Goal: Task Accomplishment & Management: Manage account settings

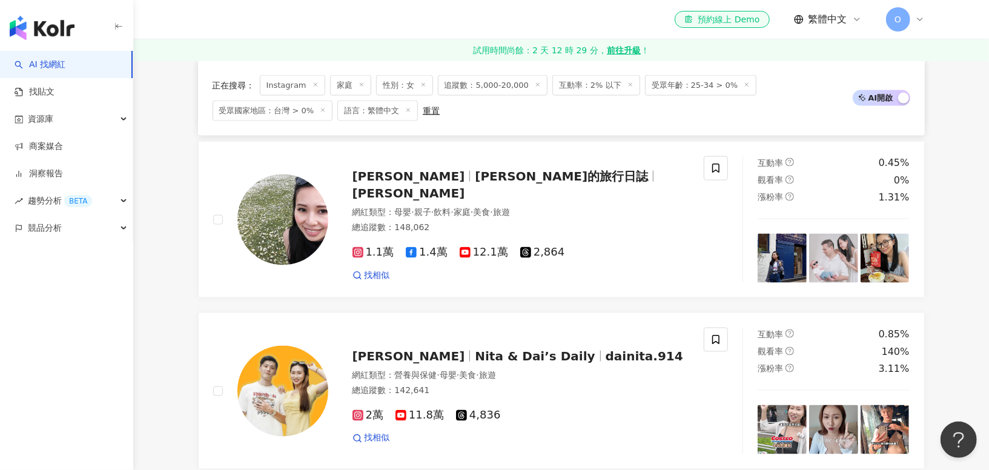
click at [903, 19] on span "O" at bounding box center [898, 19] width 24 height 24
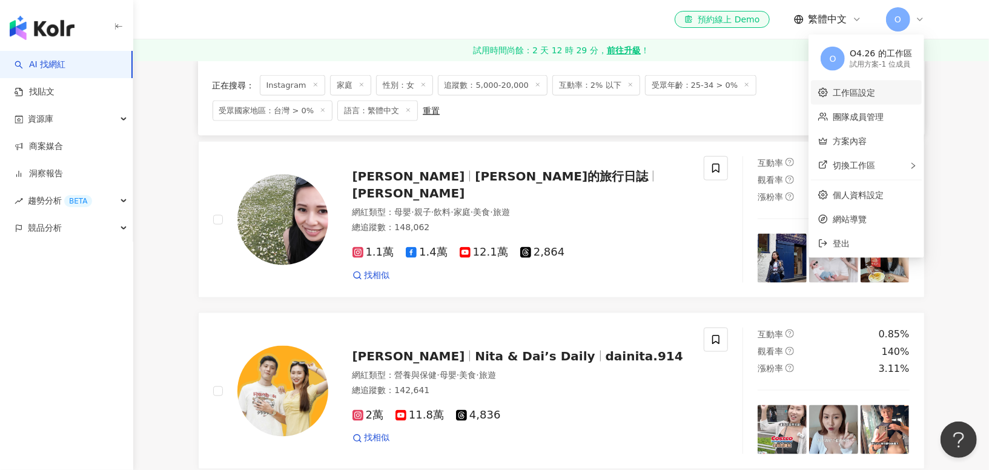
click at [875, 94] on link "工作區設定" at bounding box center [854, 93] width 42 height 10
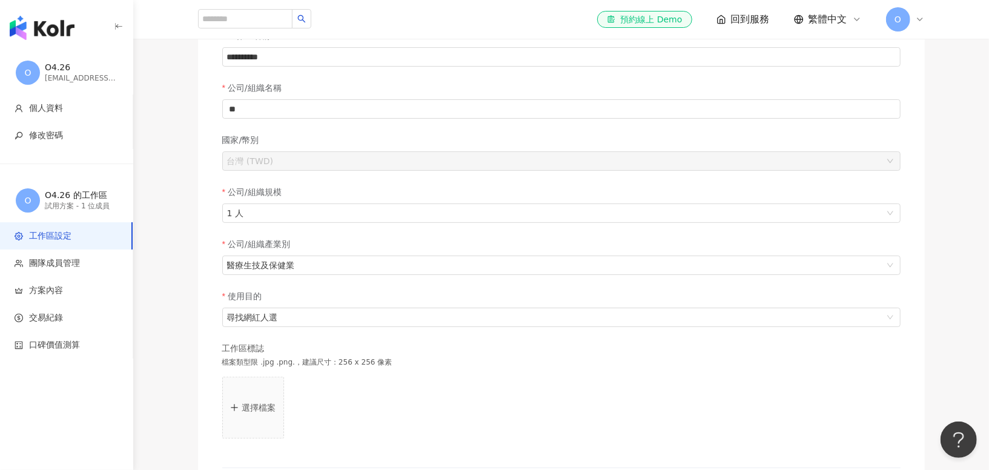
scroll to position [113, 0]
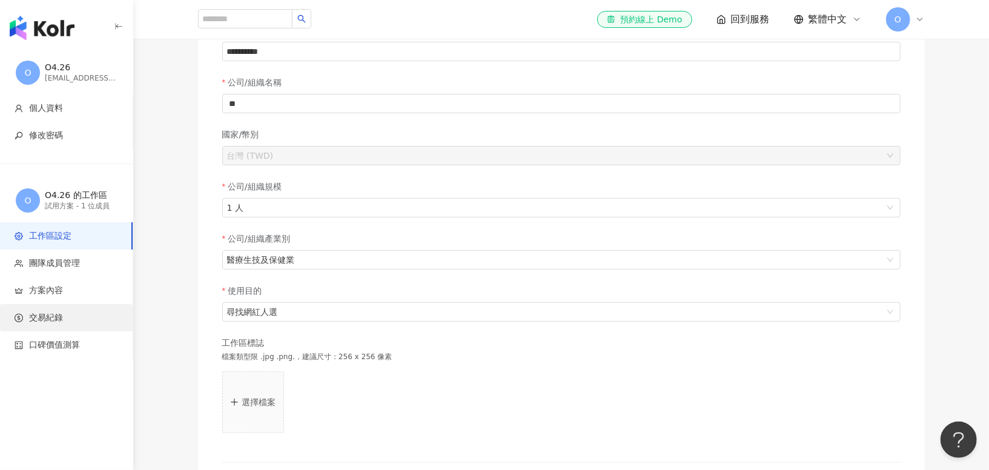
click at [63, 319] on span "交易紀錄" at bounding box center [69, 318] width 108 height 12
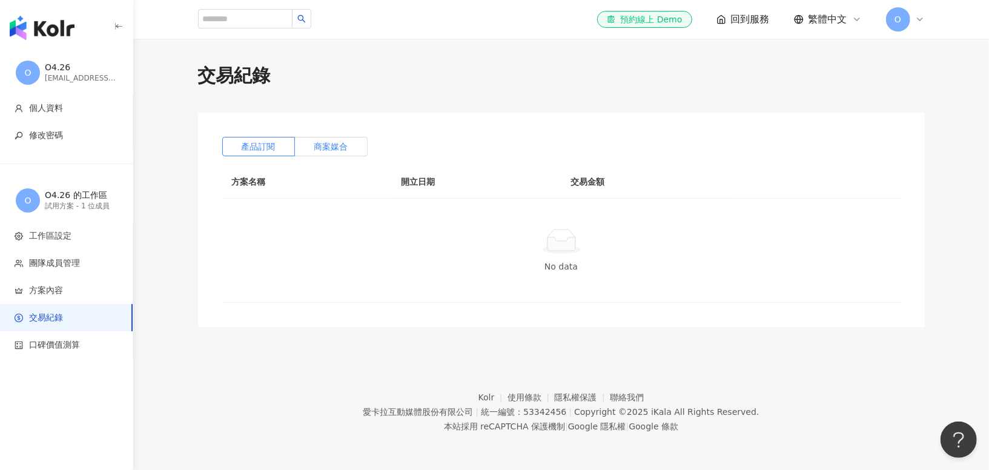
click at [313, 148] on label "商案媒合" at bounding box center [331, 146] width 73 height 19
click at [272, 149] on span "產品訂閱" at bounding box center [259, 147] width 34 height 10
click at [83, 286] on span "方案內容" at bounding box center [69, 291] width 108 height 12
